Goal: Check status: Check status

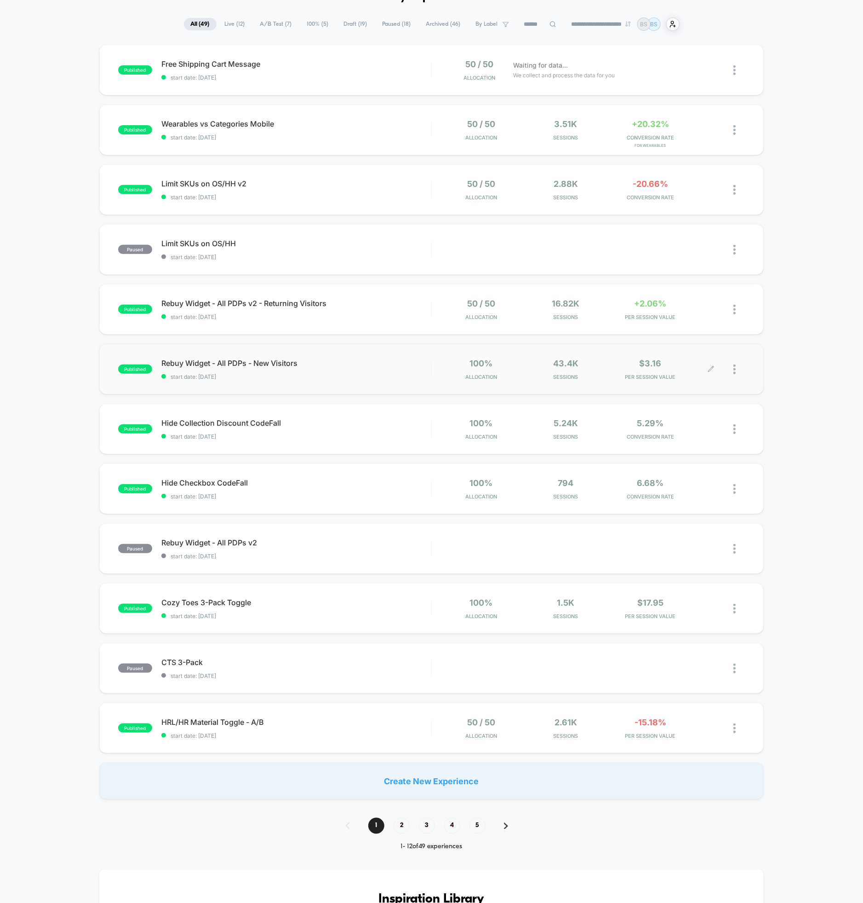
scroll to position [56, 0]
click at [397, 731] on span "start date: [DATE]" at bounding box center [296, 734] width 270 height 7
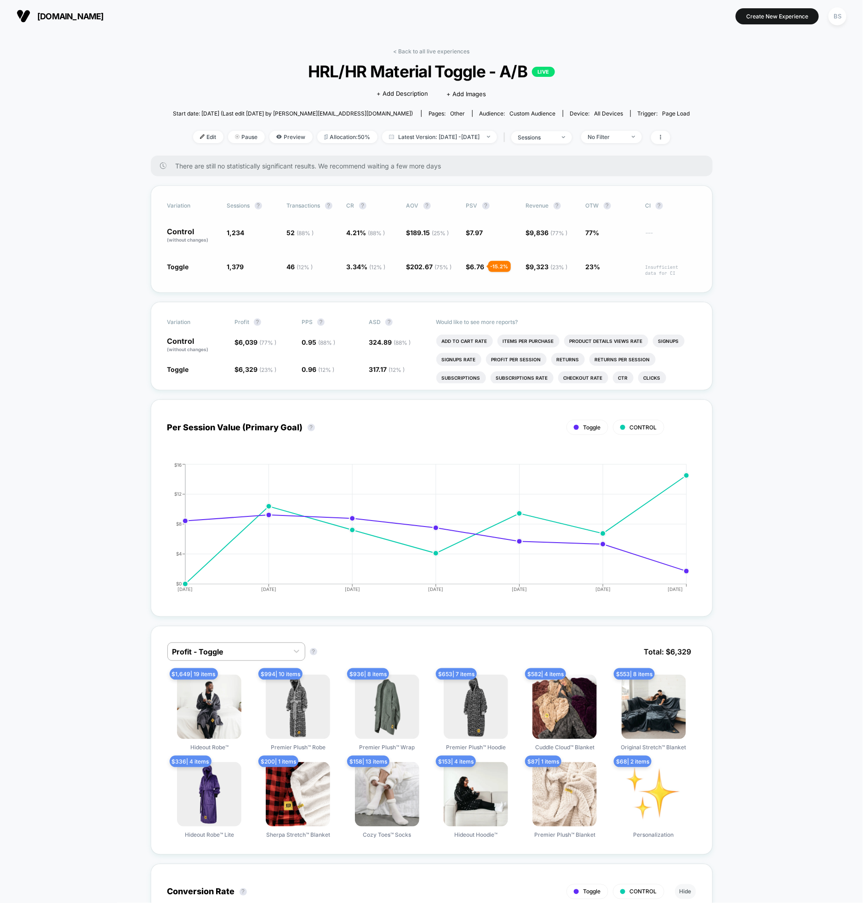
scroll to position [10, 0]
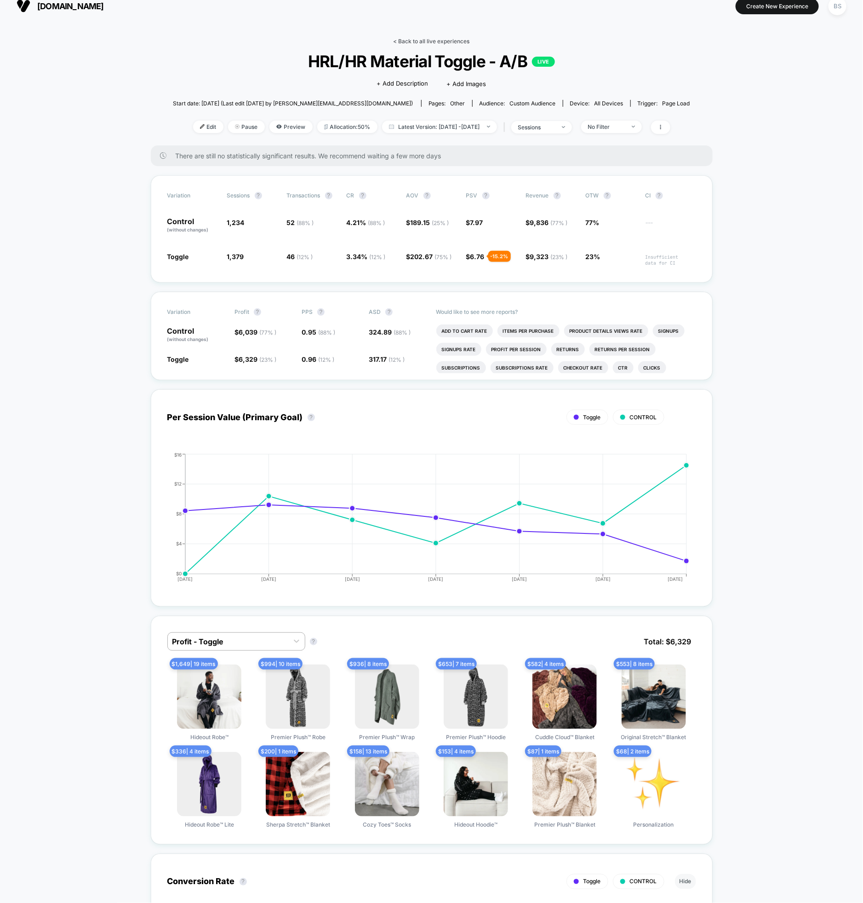
click at [399, 42] on link "< Back to all live experiences" at bounding box center [432, 41] width 76 height 7
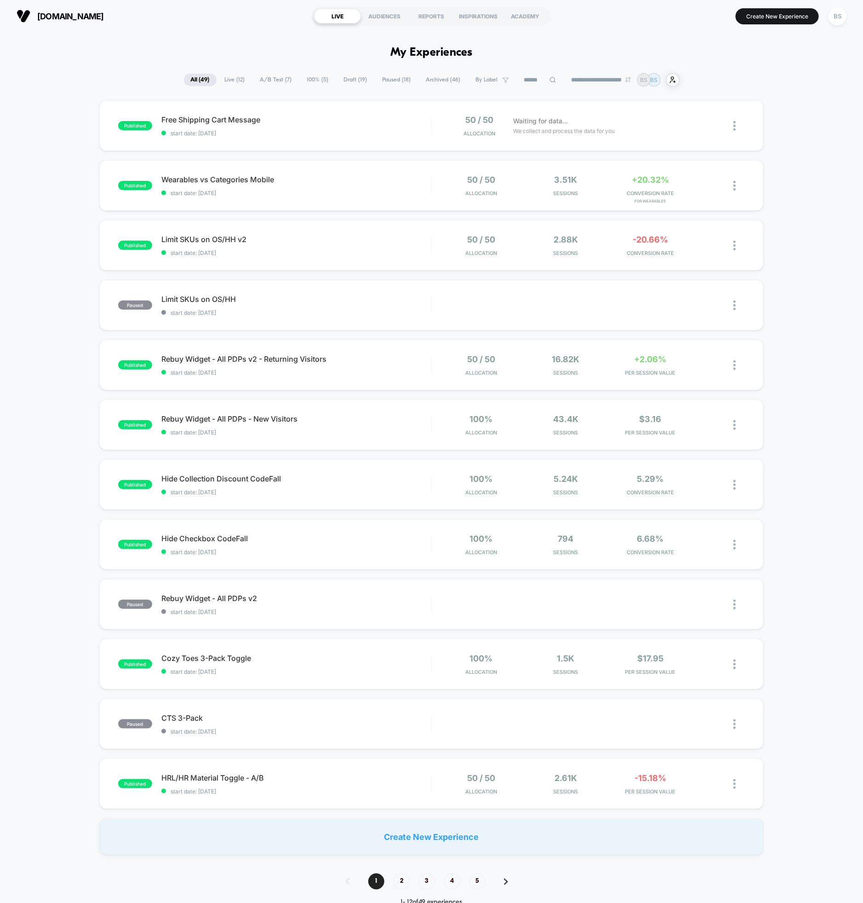
click at [281, 81] on span "A/B Test ( 7 )" at bounding box center [276, 80] width 46 height 12
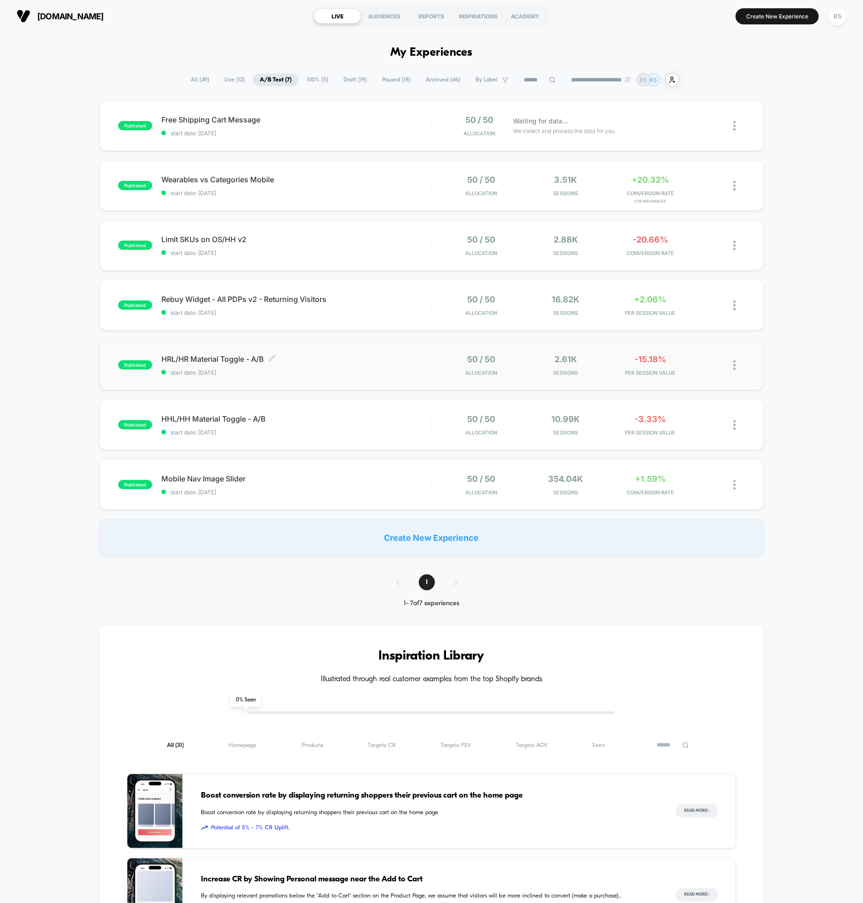
click at [402, 363] on div "HRL/HR Material Toggle - A/B Click to edit experience details Click to edit exp…" at bounding box center [296, 365] width 270 height 22
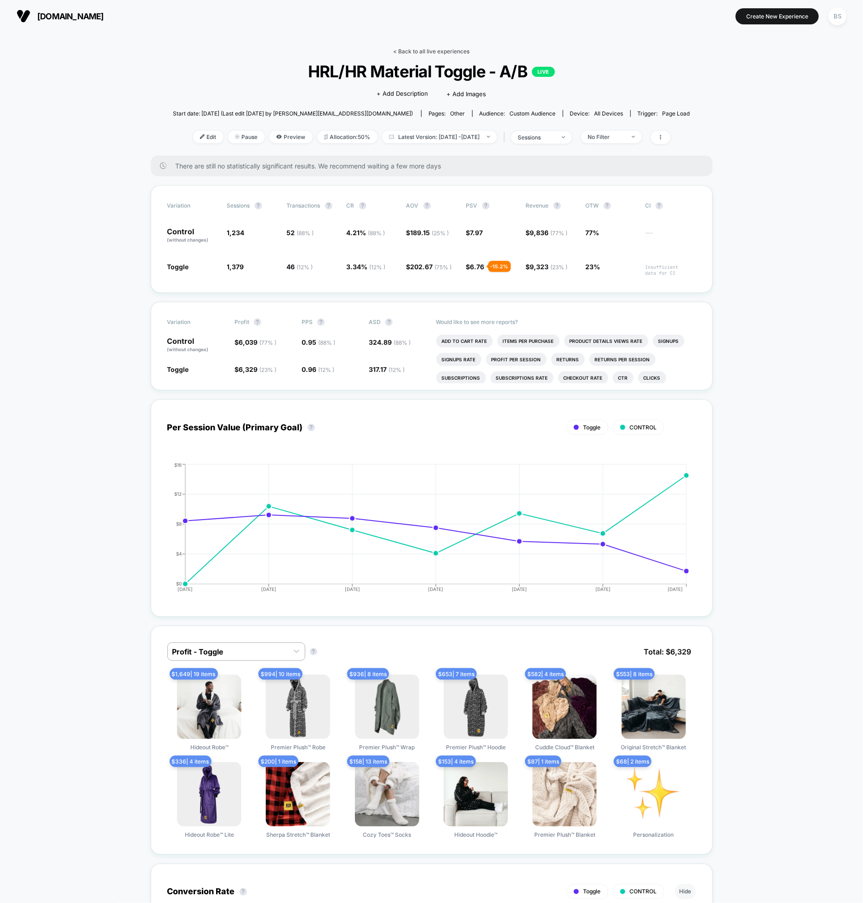
click at [438, 52] on link "< Back to all live experiences" at bounding box center [432, 51] width 76 height 7
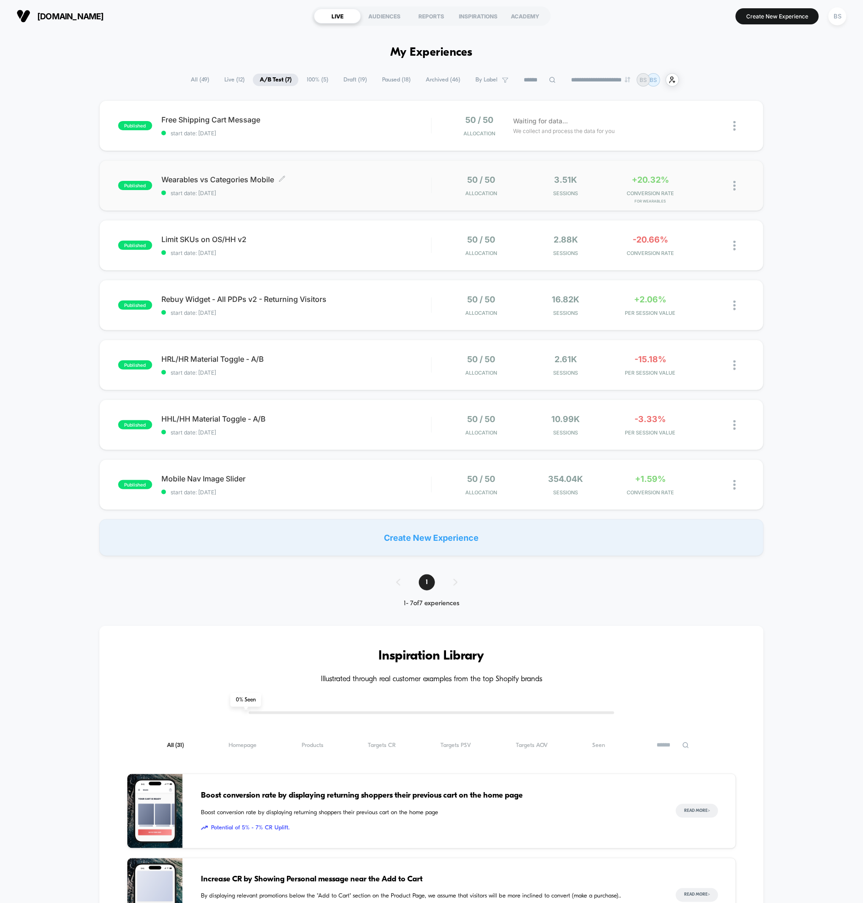
click at [343, 185] on div "Wearables vs Categories Mobile Click to edit experience details Click to edit e…" at bounding box center [296, 186] width 270 height 22
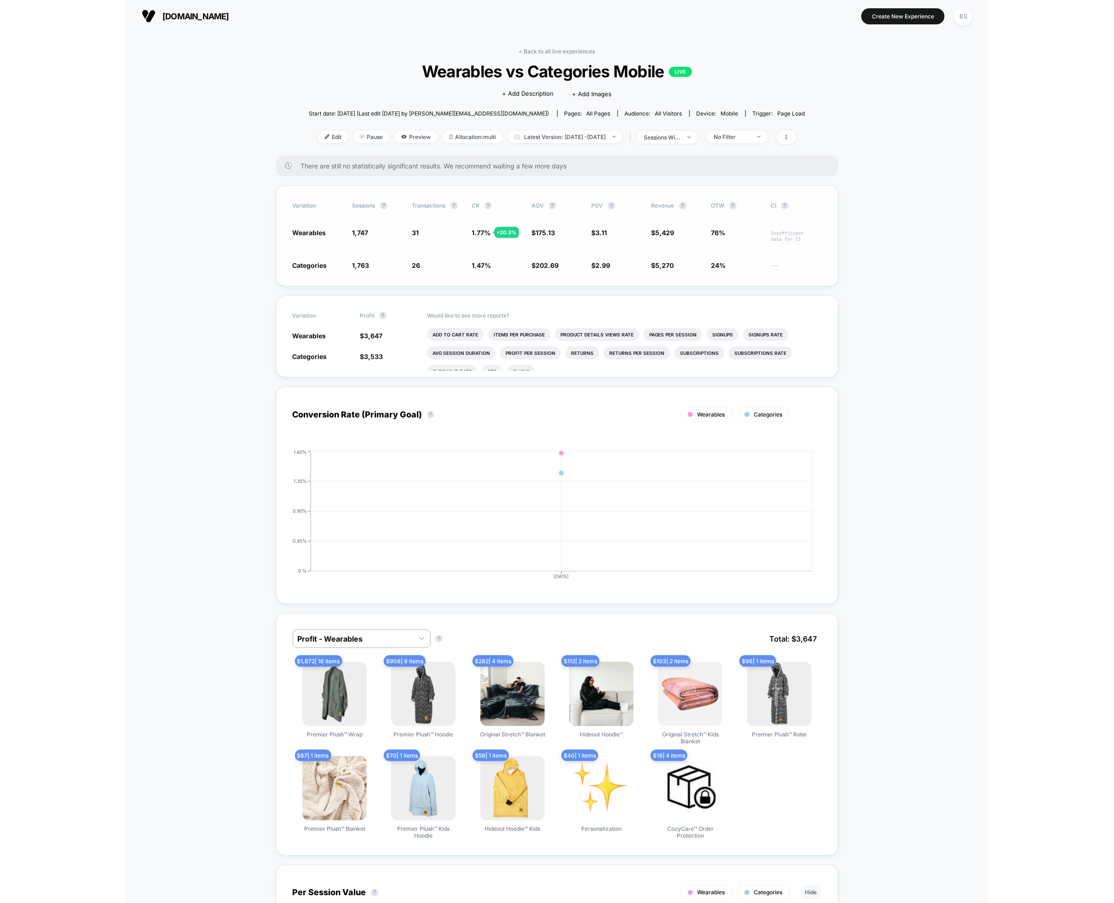
scroll to position [437, 0]
